Goal: Find specific page/section: Find specific page/section

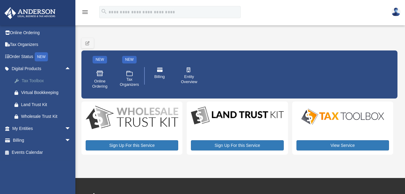
click at [31, 83] on div "Tax Toolbox" at bounding box center [46, 81] width 51 height 8
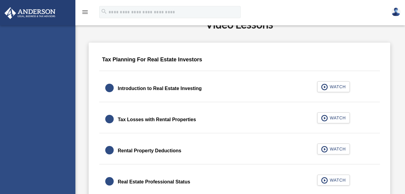
scroll to position [357, 0]
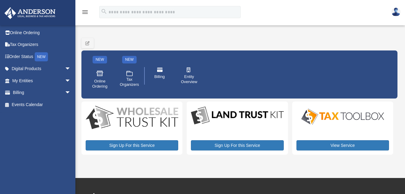
click at [37, 123] on div "[EMAIL_ADDRESS][DOMAIN_NAME] Sign Out [EMAIL_ADDRESS][DOMAIN_NAME] Online Order…" at bounding box center [40, 99] width 80 height 149
click at [394, 10] on img at bounding box center [396, 12] width 9 height 9
click at [88, 12] on icon "menu" at bounding box center [85, 11] width 7 height 7
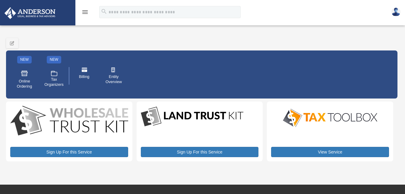
click at [88, 12] on icon "menu" at bounding box center [85, 11] width 7 height 7
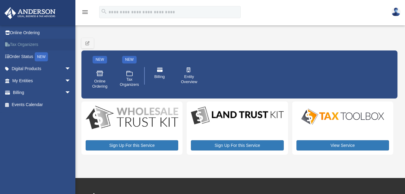
click at [30, 42] on link "Tax Organizers" at bounding box center [42, 45] width 76 height 12
